Goal: Task Accomplishment & Management: Manage account settings

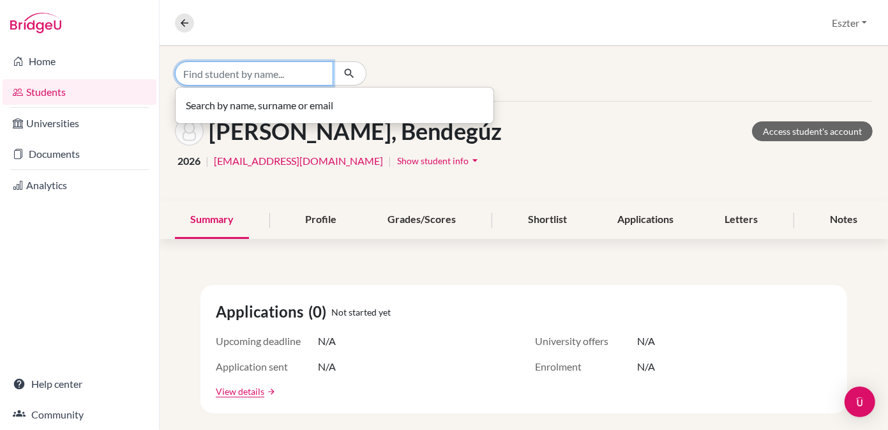
click at [312, 76] on input "Find student by name..." at bounding box center [254, 73] width 158 height 24
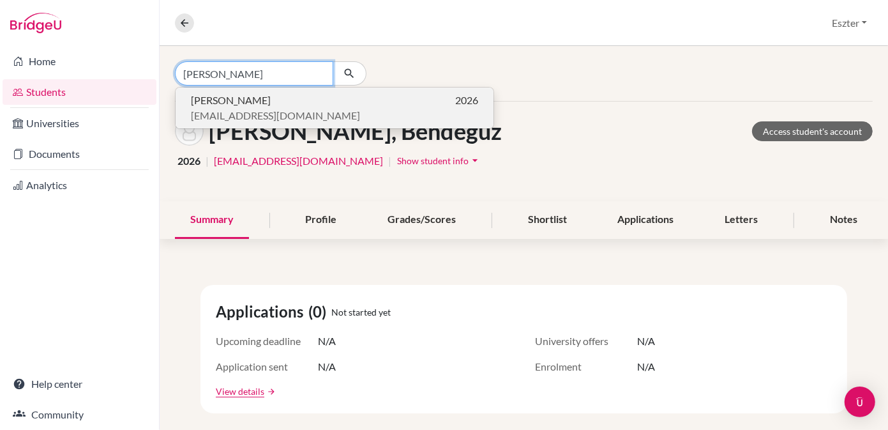
type input "[PERSON_NAME]"
click at [235, 102] on span "[PERSON_NAME]" at bounding box center [231, 100] width 80 height 15
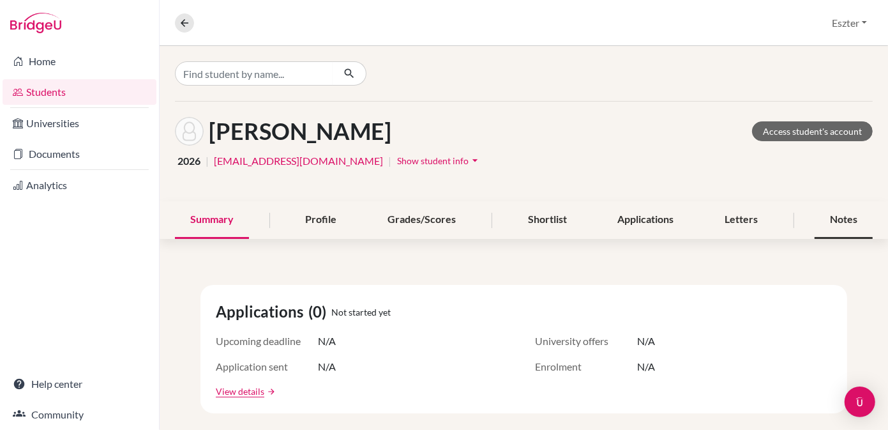
click at [828, 225] on div "Notes" at bounding box center [844, 220] width 58 height 38
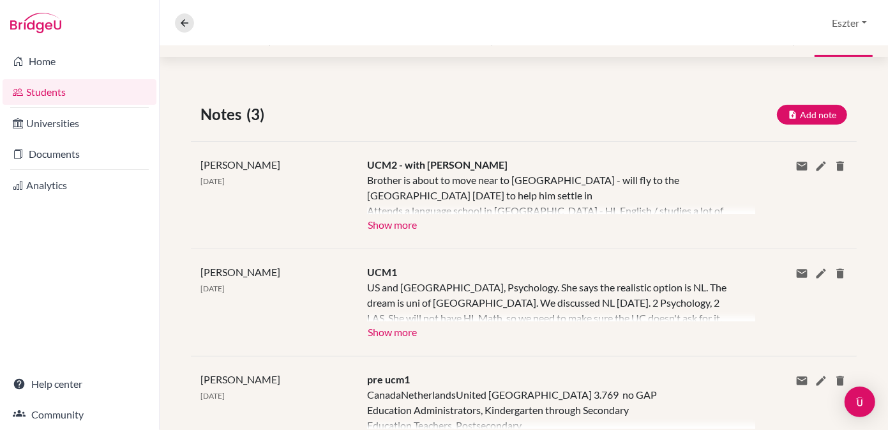
scroll to position [187, 0]
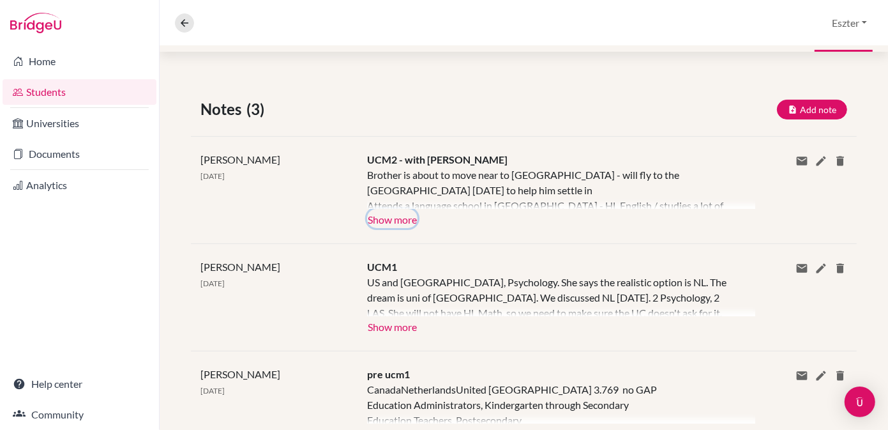
click at [391, 216] on button "Show more" at bounding box center [392, 218] width 50 height 19
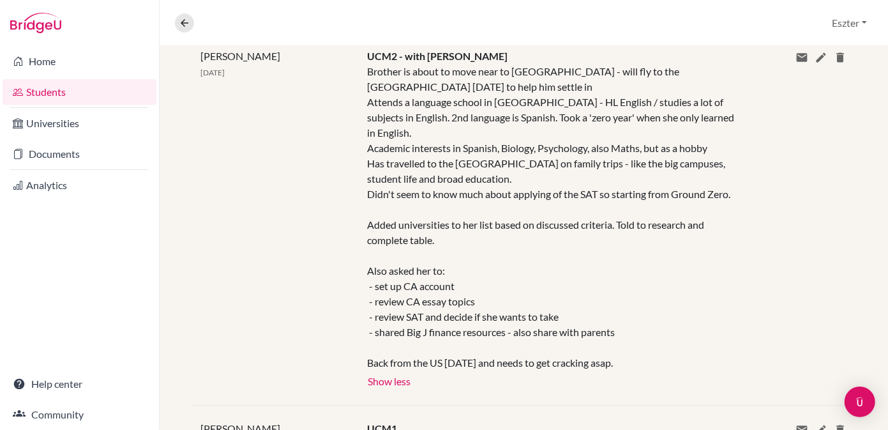
scroll to position [290, 0]
